Goal: Transaction & Acquisition: Purchase product/service

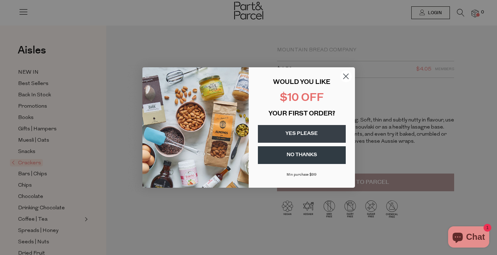
click at [346, 73] on circle "Close dialog" at bounding box center [346, 76] width 12 height 12
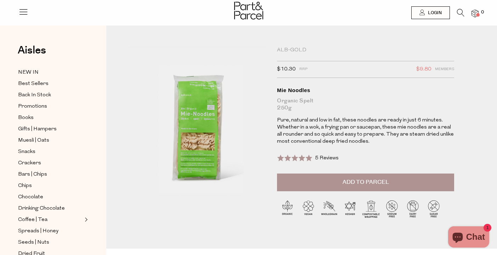
click at [459, 12] on icon at bounding box center [460, 13] width 7 height 8
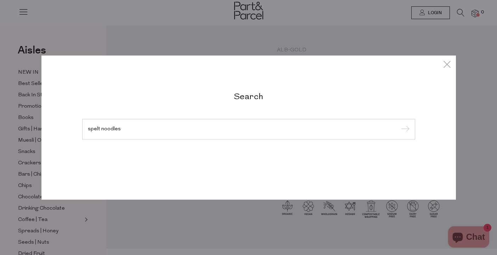
type input "spelt noodles"
click at [399, 124] on input "submit" at bounding box center [404, 129] width 11 height 11
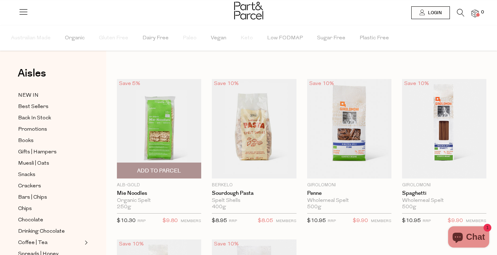
click at [167, 122] on img at bounding box center [159, 129] width 84 height 100
